Goal: Check status: Check status

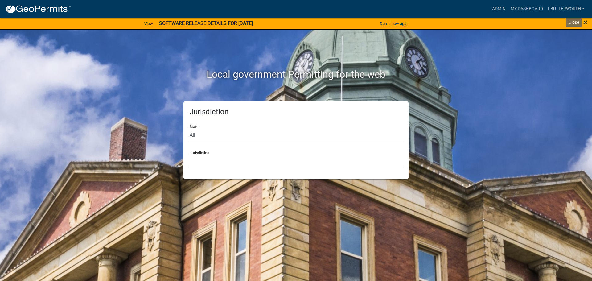
click at [585, 22] on span "×" at bounding box center [585, 22] width 4 height 9
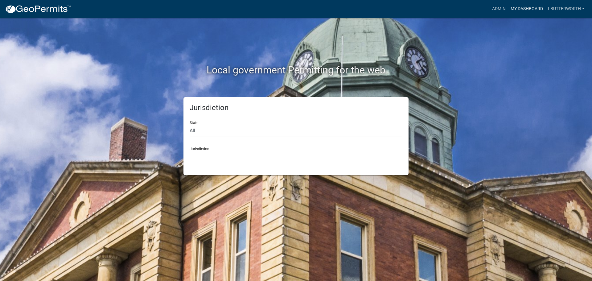
click at [519, 7] on link "My Dashboard" at bounding box center [526, 9] width 37 height 12
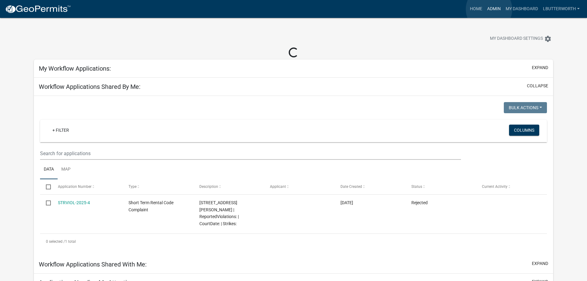
click at [489, 9] on link "Admin" at bounding box center [494, 9] width 18 height 12
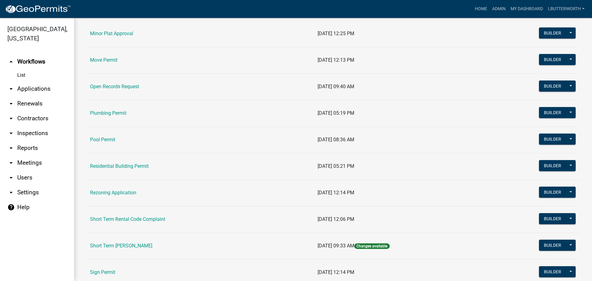
scroll to position [647, 0]
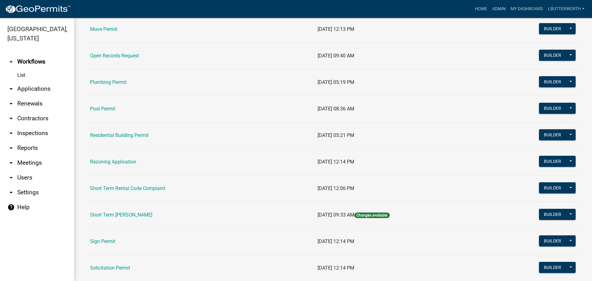
click at [146, 210] on td "Short Term [PERSON_NAME]" at bounding box center [199, 214] width 227 height 26
click at [145, 212] on link "Short Term [PERSON_NAME]" at bounding box center [121, 215] width 62 height 6
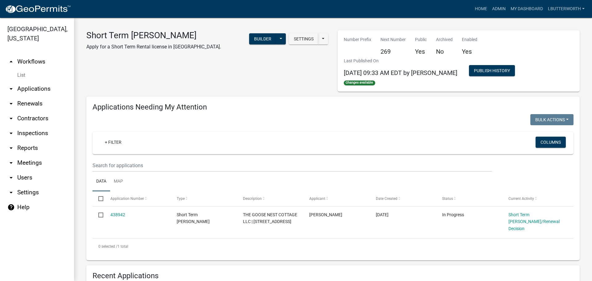
select select "3: 100"
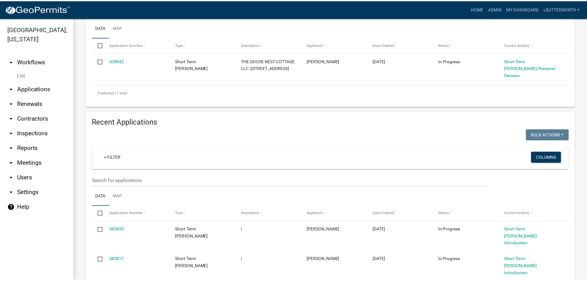
scroll to position [154, 0]
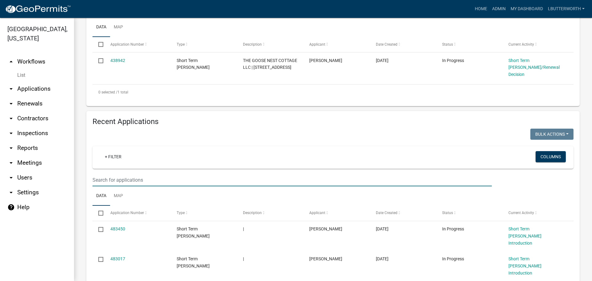
click at [142, 180] on input "text" at bounding box center [291, 179] width 399 height 13
type input "2025-267"
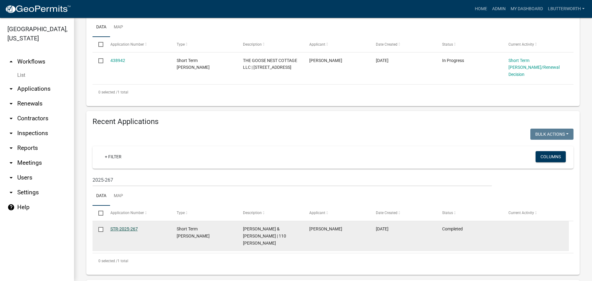
click at [129, 229] on link "STR-2025-267" at bounding box center [123, 228] width 27 height 5
